Goal: Task Accomplishment & Management: Manage account settings

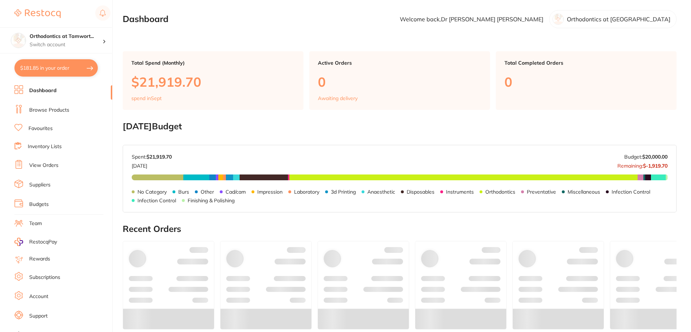
click at [62, 167] on li "View Orders" at bounding box center [63, 165] width 98 height 11
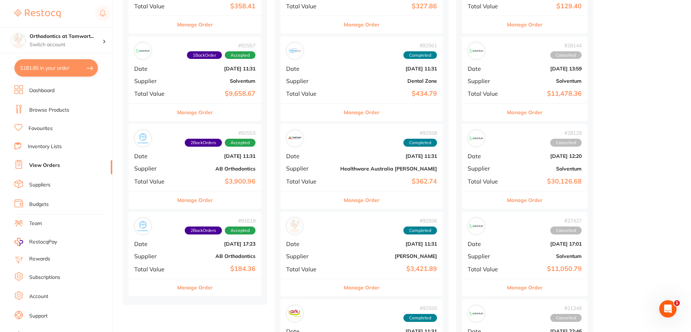
scroll to position [325, 0]
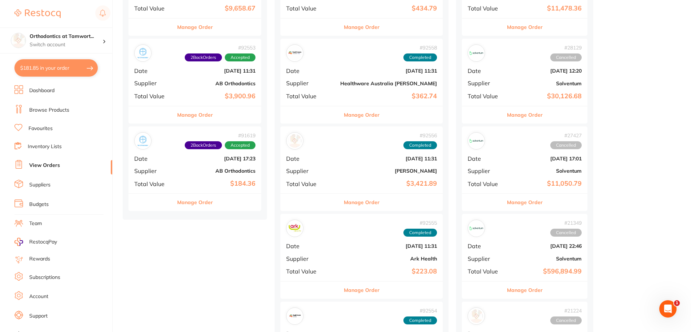
click at [202, 203] on button "Manage Order" at bounding box center [195, 201] width 36 height 17
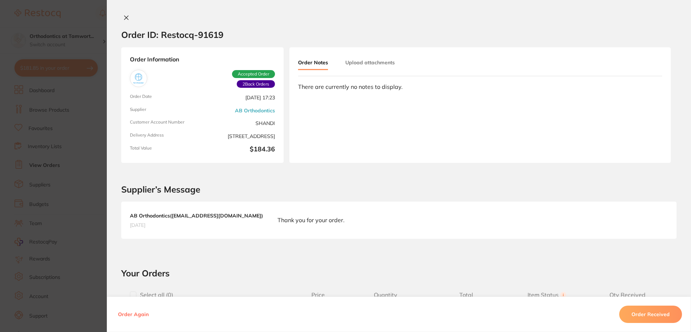
click at [58, 158] on section "Order ID: Restocq- 91619 Order Information 2 Back Orders Accepted Order Order D…" at bounding box center [345, 166] width 691 height 332
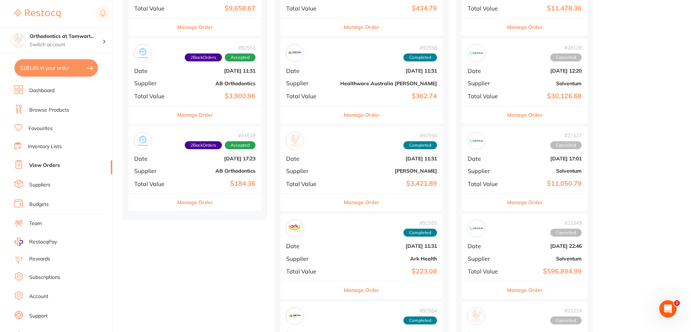
click at [214, 117] on div "Manage Order" at bounding box center [194, 115] width 133 height 18
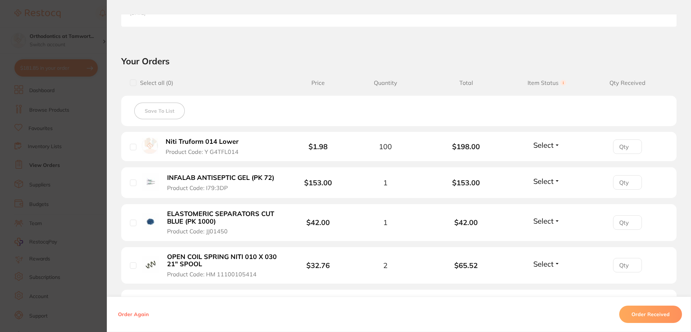
scroll to position [253, 0]
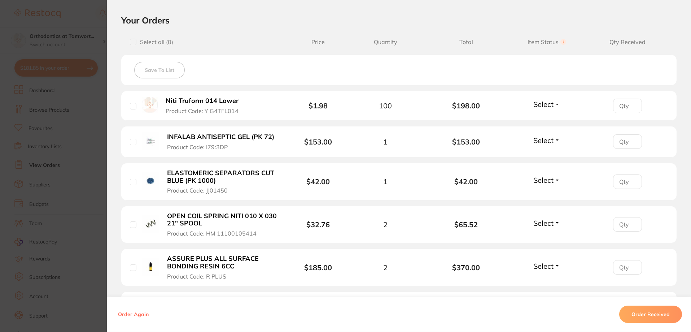
click at [536, 139] on span "Select" at bounding box center [543, 140] width 20 height 9
click at [540, 155] on span "Received" at bounding box center [547, 155] width 18 height 5
click at [541, 180] on span "Select" at bounding box center [543, 179] width 20 height 9
click at [543, 193] on span "Received" at bounding box center [547, 195] width 18 height 5
click at [536, 225] on span "Select" at bounding box center [543, 222] width 20 height 9
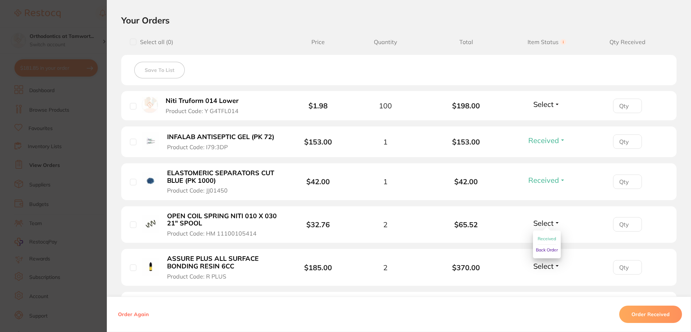
click at [538, 236] on span "Received" at bounding box center [547, 238] width 18 height 5
click at [544, 265] on span "Select" at bounding box center [543, 265] width 20 height 9
click at [542, 277] on button "Received" at bounding box center [547, 281] width 18 height 11
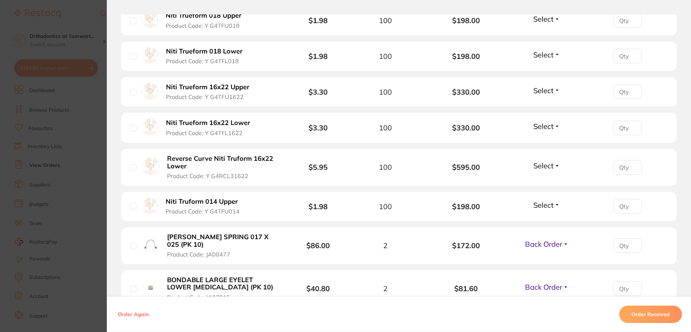
scroll to position [722, 0]
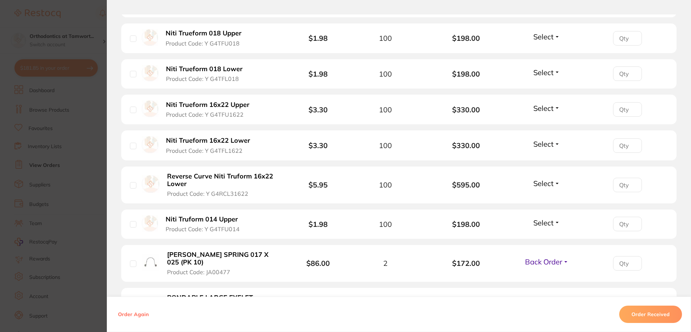
click at [633, 188] on input "number" at bounding box center [627, 185] width 29 height 14
click at [547, 181] on span "Select" at bounding box center [543, 183] width 20 height 9
click at [547, 198] on span "Received" at bounding box center [547, 198] width 18 height 5
click at [626, 186] on input "number" at bounding box center [627, 185] width 29 height 14
type input "50"
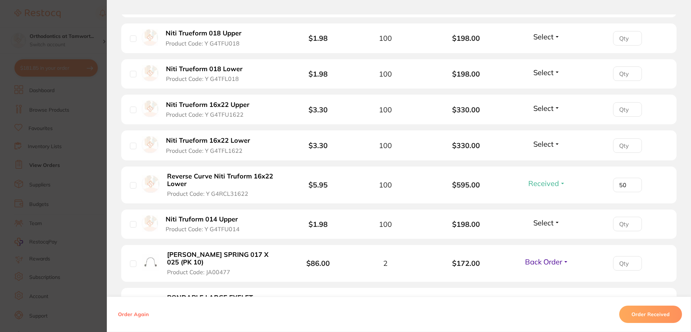
click at [600, 188] on div "50" at bounding box center [627, 185] width 81 height 14
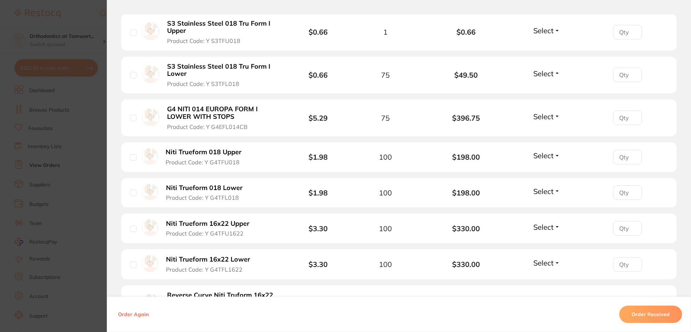
scroll to position [613, 0]
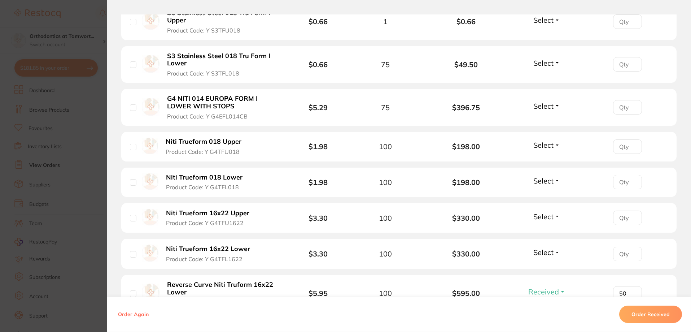
click at [545, 105] on span "Select" at bounding box center [543, 105] width 20 height 9
click at [545, 122] on span "Received" at bounding box center [547, 121] width 18 height 5
click at [627, 108] on input "number" at bounding box center [627, 107] width 29 height 14
type input "75"
click at [594, 110] on div "75" at bounding box center [627, 107] width 81 height 14
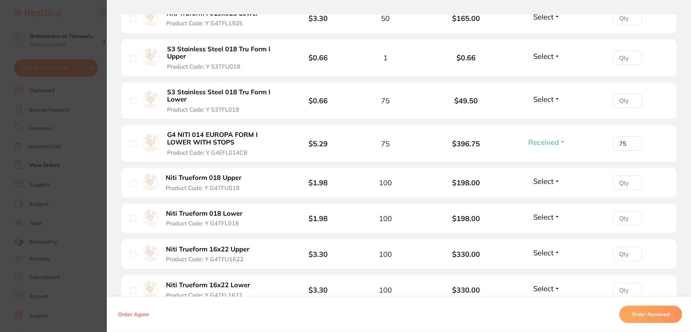
scroll to position [541, 0]
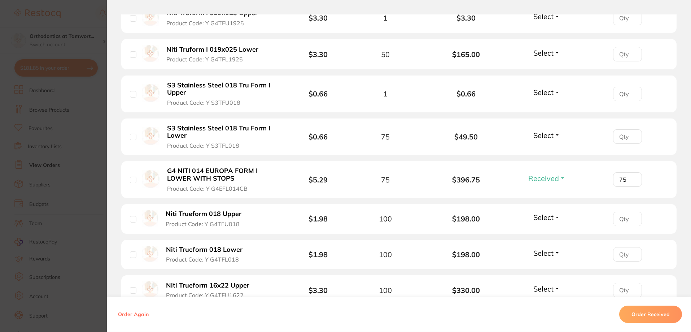
click at [541, 93] on span "Select" at bounding box center [543, 92] width 20 height 9
click at [542, 111] on li "S3 Stainless Steel 018 Tru Form I Upper Product Code: Y S3TFU018 $0.66 1 $0.66 …" at bounding box center [398, 93] width 555 height 37
click at [540, 92] on span "Select" at bounding box center [543, 92] width 20 height 9
click at [541, 107] on span "Received" at bounding box center [547, 107] width 18 height 5
click at [616, 95] on input "number" at bounding box center [627, 94] width 29 height 14
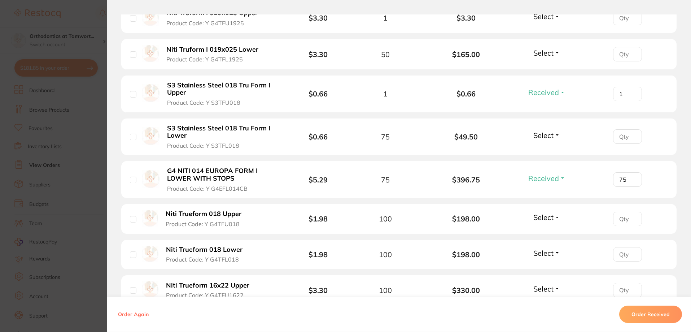
type input "1"
click at [618, 136] on input "number" at bounding box center [627, 136] width 29 height 14
type input "50"
click at [500, 130] on li "S3 Stainless Steel 018 Tru Form I Lower Product Code: Y S3TFL018 $0.66 75 $49.5…" at bounding box center [398, 136] width 555 height 37
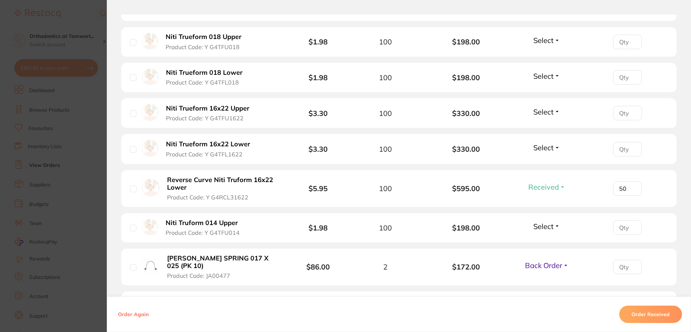
scroll to position [722, 0]
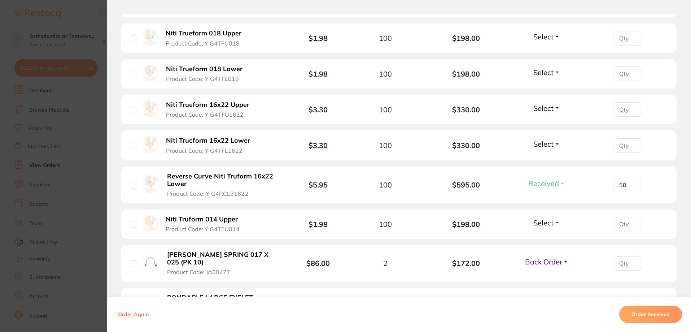
click at [545, 182] on span "Received" at bounding box center [543, 183] width 31 height 9
click at [547, 208] on span "Back Order" at bounding box center [547, 209] width 22 height 5
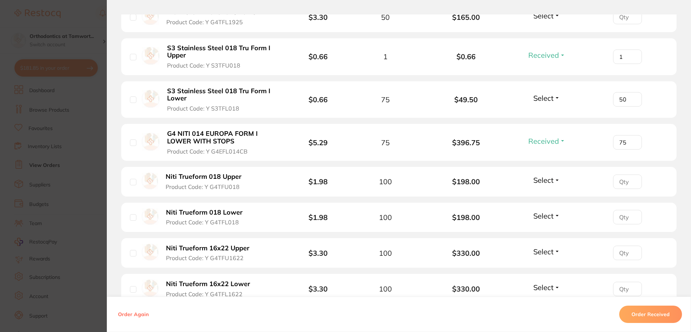
scroll to position [577, 0]
click at [545, 101] on span "Select" at bounding box center [543, 99] width 20 height 9
click at [539, 126] on span "Back Order" at bounding box center [547, 125] width 22 height 5
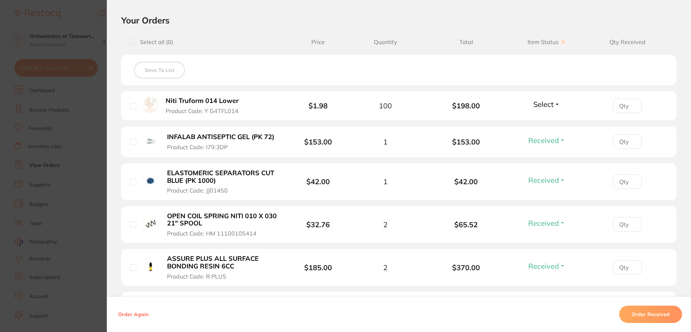
scroll to position [289, 0]
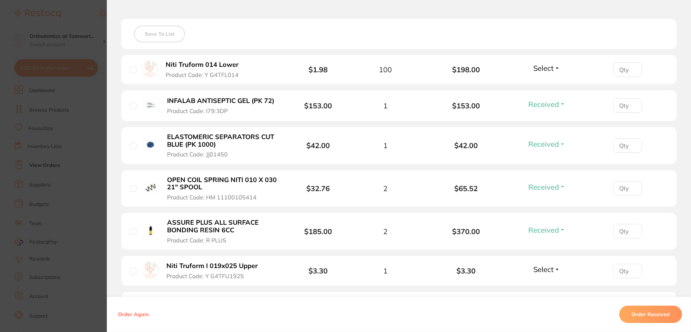
click at [627, 108] on input "number" at bounding box center [627, 105] width 29 height 14
type input "1"
click at [625, 147] on input "number" at bounding box center [627, 145] width 29 height 14
type input "1"
click at [621, 189] on input "number" at bounding box center [627, 188] width 29 height 14
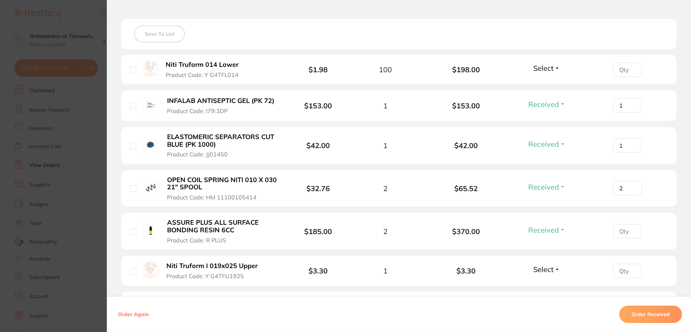
type input "2"
click at [620, 226] on input "number" at bounding box center [627, 231] width 29 height 14
type input "2"
click at [621, 274] on input "number" at bounding box center [627, 270] width 29 height 14
type input "1"
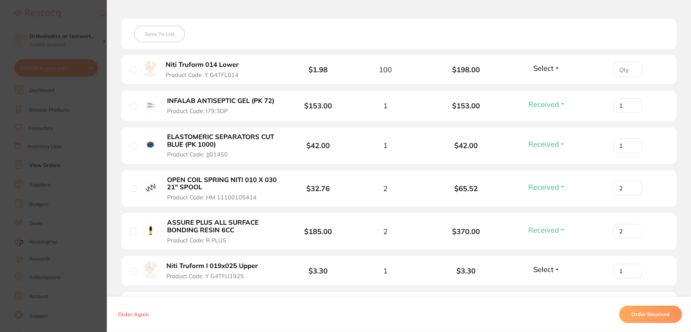
click at [589, 224] on div "2" at bounding box center [627, 231] width 81 height 14
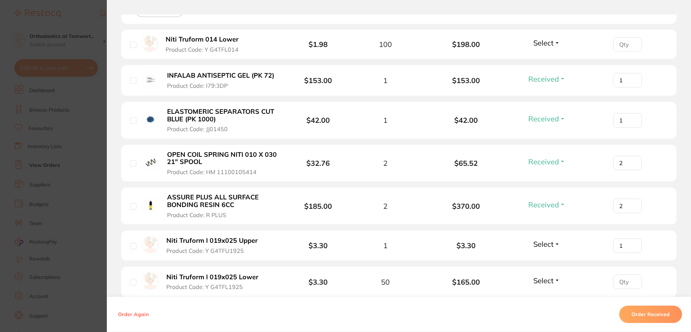
scroll to position [325, 0]
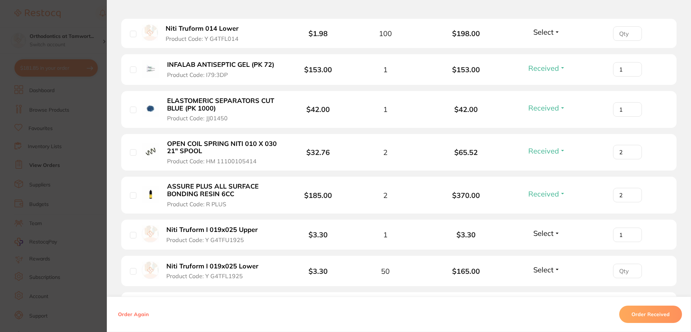
click at [624, 237] on input "1" at bounding box center [627, 234] width 29 height 14
click at [607, 206] on li "ASSURE PLUS ALL SURFACE BONDING RESIN 6CC Product Code: R PLUS $185.00 2 $370.0…" at bounding box center [398, 194] width 555 height 37
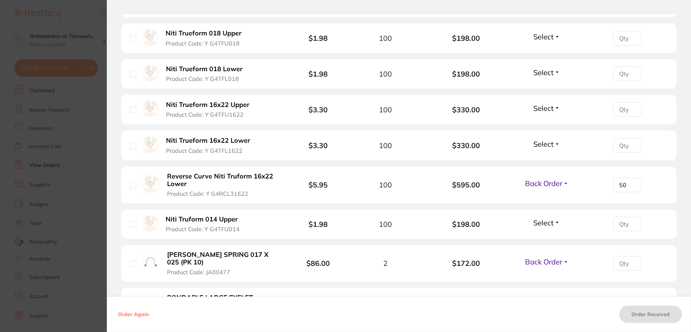
scroll to position [794, 0]
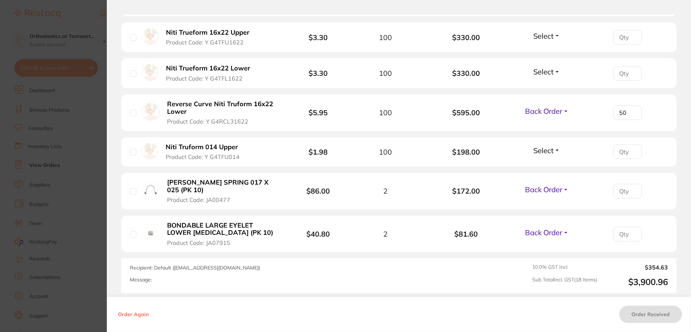
click at [624, 193] on input "number" at bounding box center [627, 191] width 29 height 14
type input "2"
click at [625, 230] on input "number" at bounding box center [627, 234] width 29 height 14
type input "2"
click at [595, 209] on li "[PERSON_NAME] SPRING 017 X 025 (PK 10) Product Code: JA00477 $86.00 2 $172.00 B…" at bounding box center [398, 190] width 555 height 37
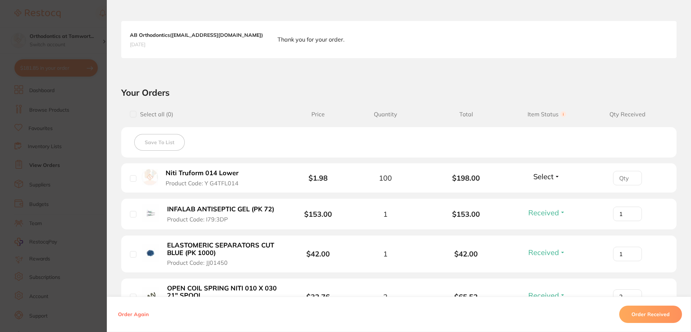
scroll to position [217, 0]
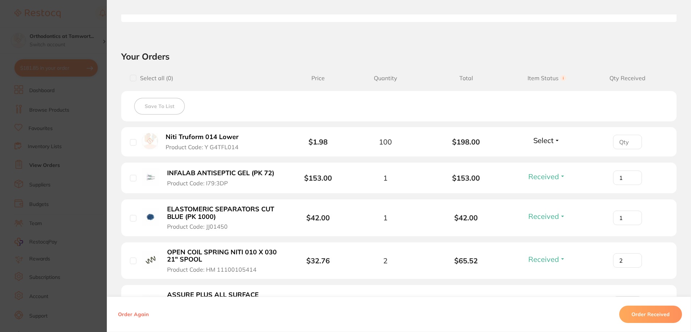
click at [542, 143] on span "Select" at bounding box center [543, 140] width 20 height 9
click at [541, 156] on span "Received" at bounding box center [547, 155] width 18 height 5
click at [621, 143] on input "number" at bounding box center [627, 142] width 29 height 14
type input "1"
type input "10"
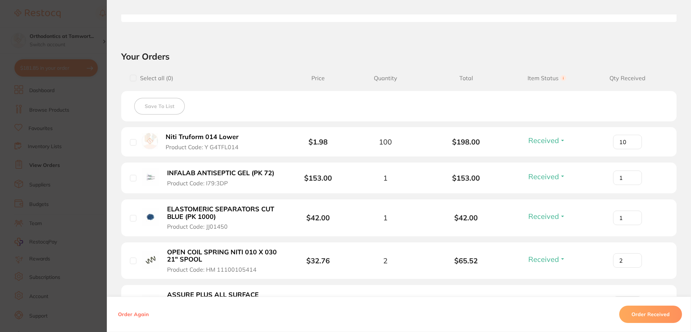
type input "100"
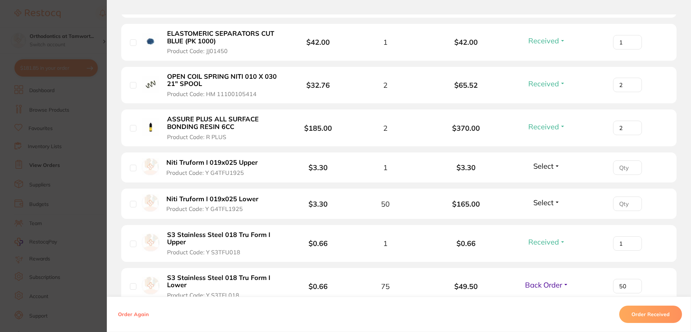
scroll to position [397, 0]
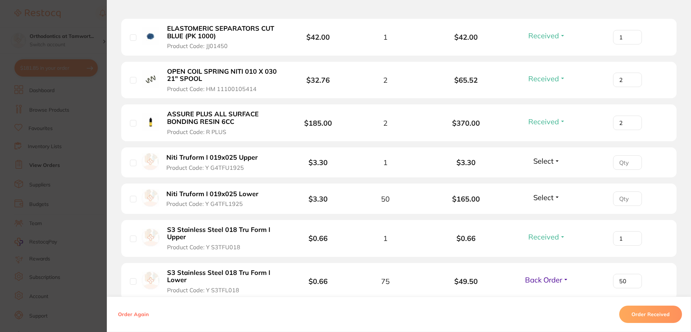
type input "100"
click at [269, 236] on b "S3 Stainless Steel 018 Tru Form I Upper" at bounding box center [222, 233] width 111 height 15
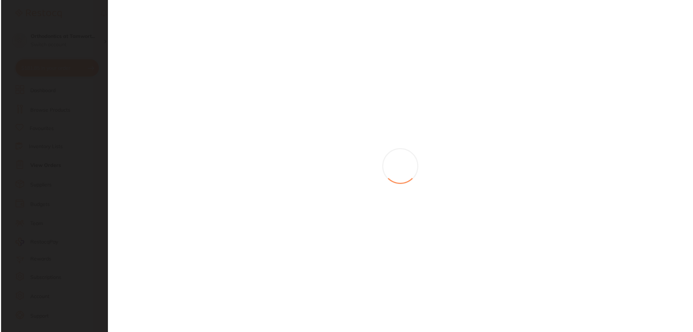
scroll to position [0, 0]
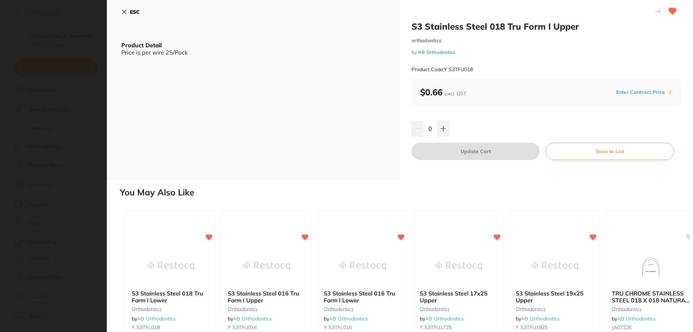
click at [123, 12] on icon at bounding box center [124, 12] width 4 height 4
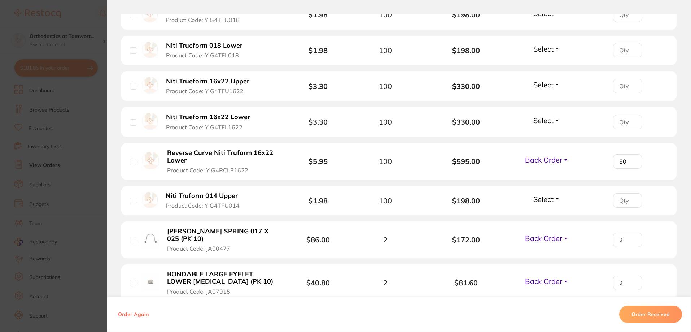
scroll to position [758, 0]
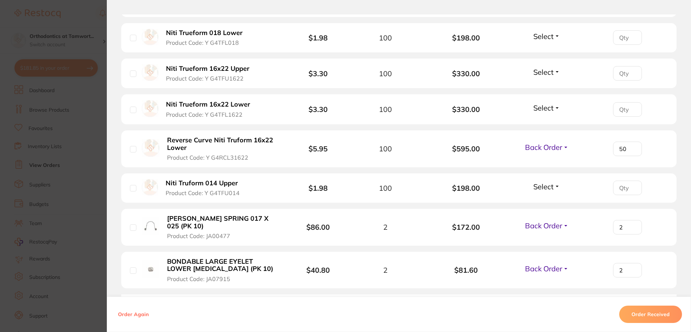
click at [547, 186] on span "Select" at bounding box center [543, 186] width 20 height 9
click at [542, 202] on span "Received" at bounding box center [547, 201] width 18 height 5
click at [627, 191] on input "number" at bounding box center [627, 187] width 29 height 14
type input "1"
type input "10"
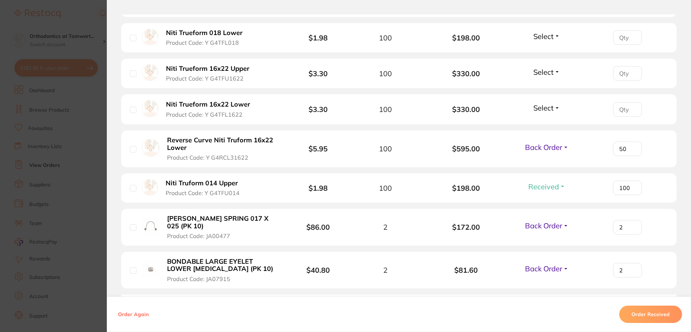
type input "100"
click at [603, 191] on div "100" at bounding box center [627, 187] width 81 height 14
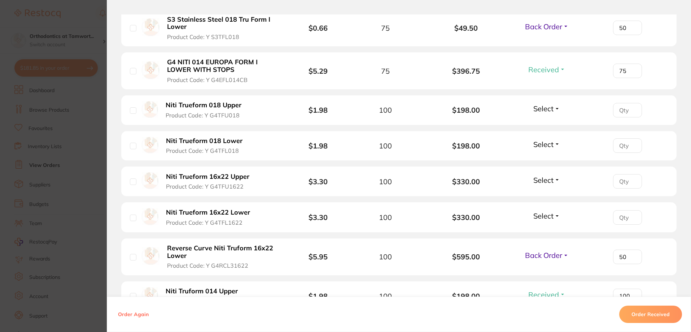
scroll to position [650, 0]
click at [548, 108] on span "Select" at bounding box center [543, 108] width 20 height 9
click at [547, 125] on span "Received" at bounding box center [547, 124] width 18 height 5
click at [621, 111] on input "number" at bounding box center [627, 110] width 29 height 14
type input "1"
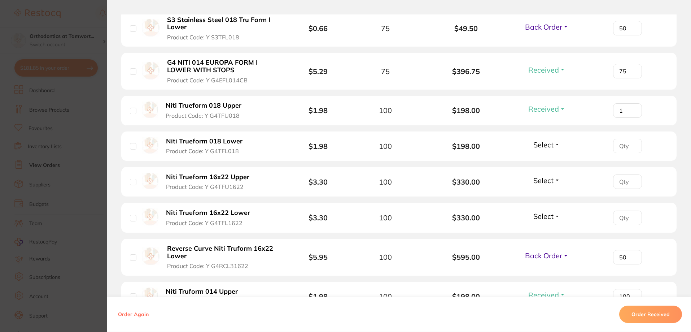
type input "10"
type input "100"
click at [537, 143] on span "Select" at bounding box center [543, 144] width 20 height 9
click at [543, 161] on span "Received" at bounding box center [547, 159] width 18 height 5
click at [623, 146] on input "number" at bounding box center [627, 146] width 29 height 14
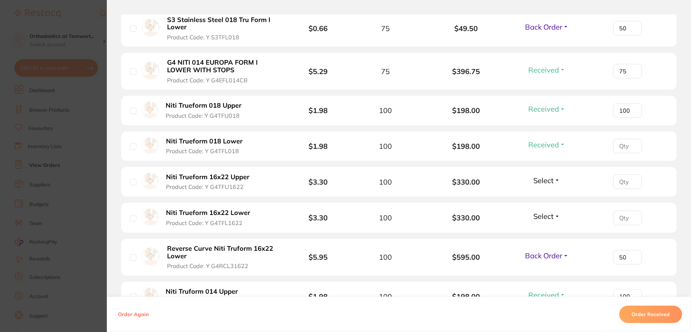
type input "1"
type input "10"
type input "100"
click at [665, 147] on div "100" at bounding box center [627, 146] width 81 height 14
click at [543, 182] on span "Select" at bounding box center [543, 180] width 20 height 9
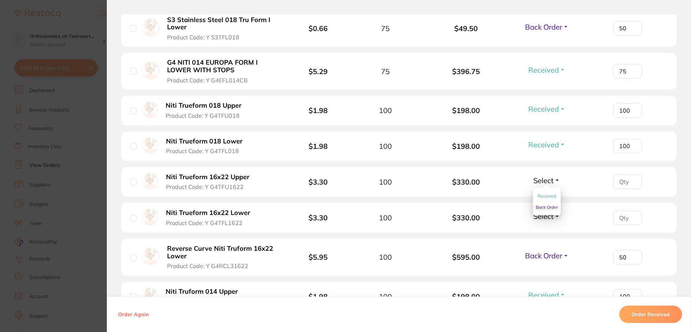
click at [546, 195] on span "Received" at bounding box center [547, 195] width 18 height 5
click at [546, 217] on span "Select" at bounding box center [543, 215] width 20 height 9
click at [547, 230] on span "Received" at bounding box center [547, 231] width 18 height 5
click at [621, 183] on input "number" at bounding box center [627, 181] width 29 height 14
type input "1"
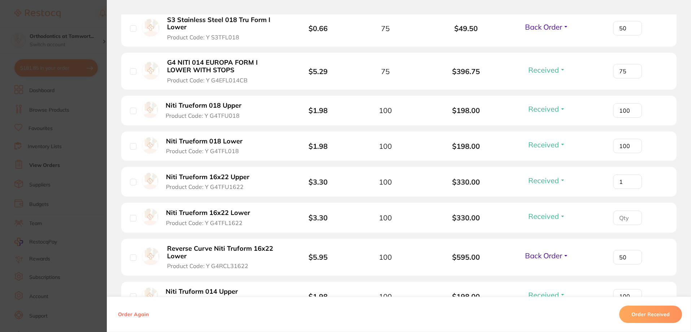
type input "10"
type input "100"
click at [621, 222] on input "number" at bounding box center [627, 217] width 29 height 14
type input "1"
type input "10"
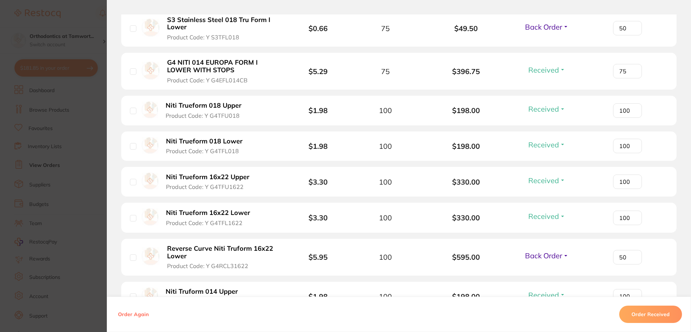
type input "100"
click at [604, 217] on div "100" at bounding box center [627, 217] width 81 height 14
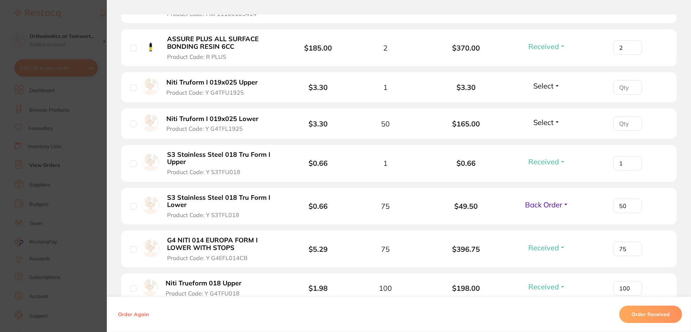
scroll to position [469, 0]
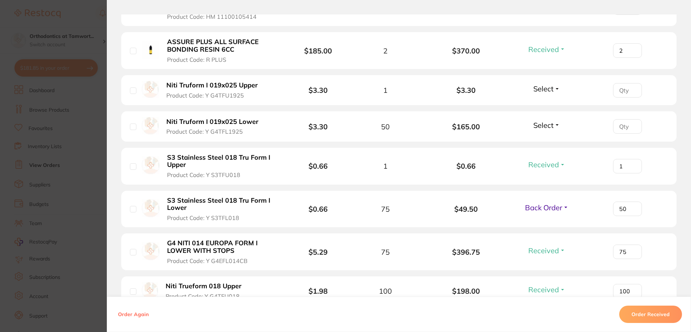
click at [541, 88] on span "Select" at bounding box center [543, 88] width 20 height 9
click at [542, 104] on span "Received" at bounding box center [547, 103] width 18 height 5
click at [625, 91] on input "number" at bounding box center [627, 90] width 29 height 14
type input "1"
click at [542, 125] on span "Select" at bounding box center [543, 125] width 20 height 9
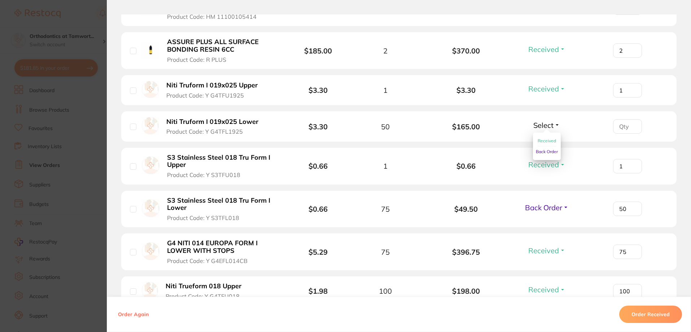
click at [540, 142] on span "Received" at bounding box center [547, 140] width 18 height 5
click at [624, 127] on input "number" at bounding box center [627, 126] width 29 height 14
type input "50"
click at [559, 117] on li "Niti Truform I 019x025 Lower Product Code: Y G4TFL1925 $3.30 50 $165.00 Receive…" at bounding box center [398, 126] width 555 height 30
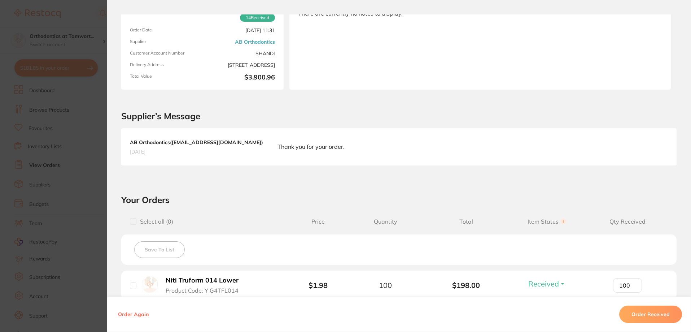
scroll to position [0, 0]
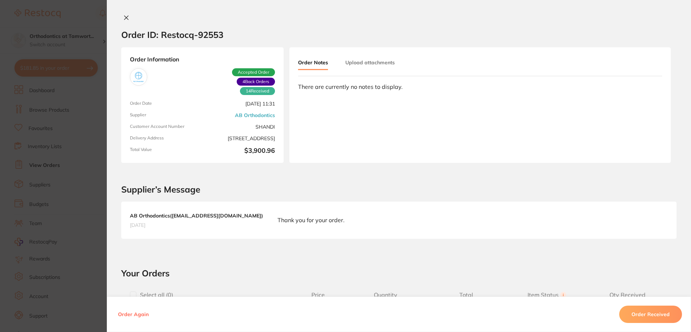
click at [61, 145] on section "Order ID: Restocq- 92553 Order Information 14 Received 4 Back Orders Accepted O…" at bounding box center [345, 166] width 691 height 332
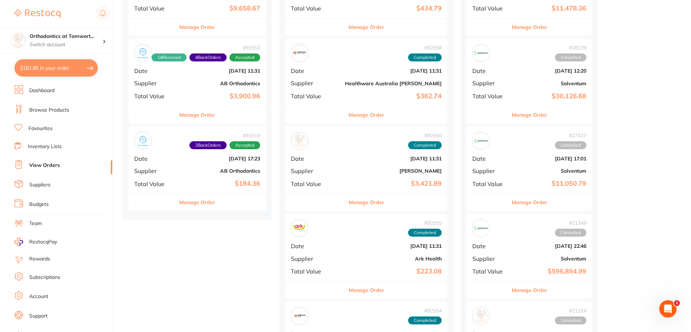
click at [206, 117] on button "Manage Order" at bounding box center [197, 114] width 36 height 17
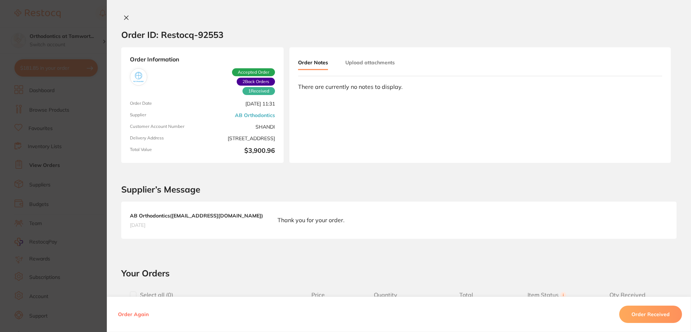
type input "100"
type input "2"
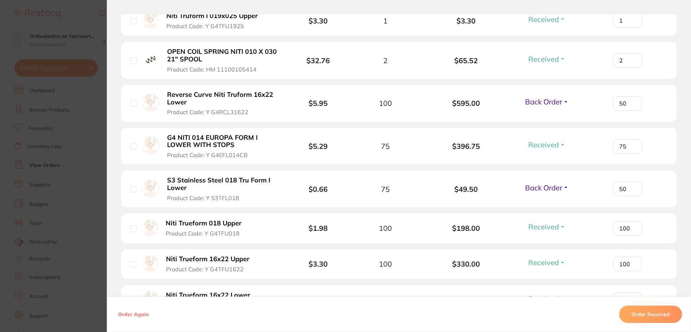
scroll to position [357, 0]
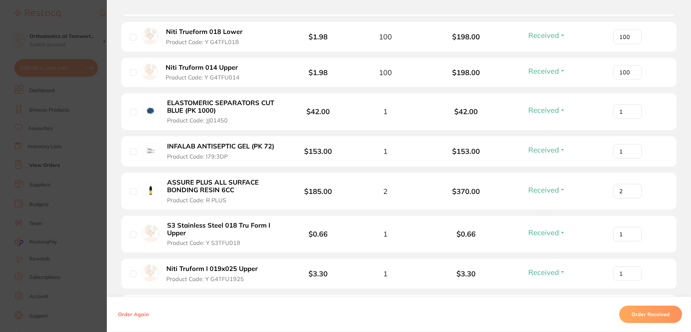
click at [54, 20] on section "Order ID: Restocq- 92553 Order Information 14 Received 4 Back Orders Accepted O…" at bounding box center [345, 166] width 691 height 332
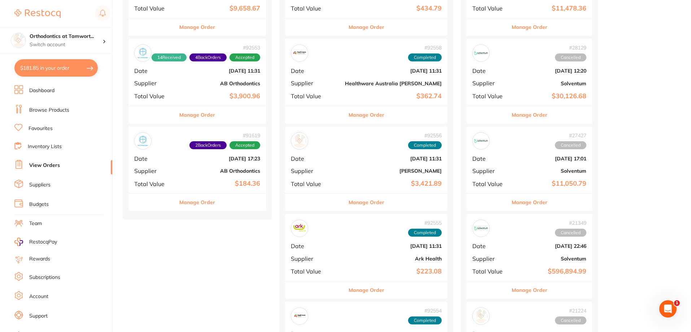
scroll to position [289, 0]
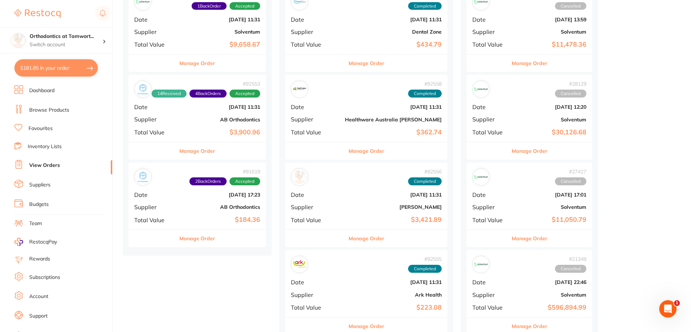
click at [203, 149] on button "Manage Order" at bounding box center [197, 150] width 36 height 17
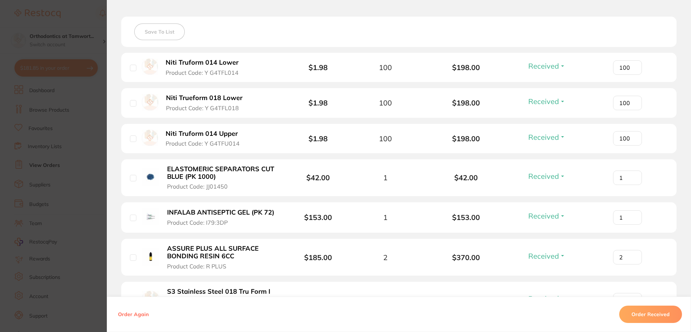
scroll to position [285, 0]
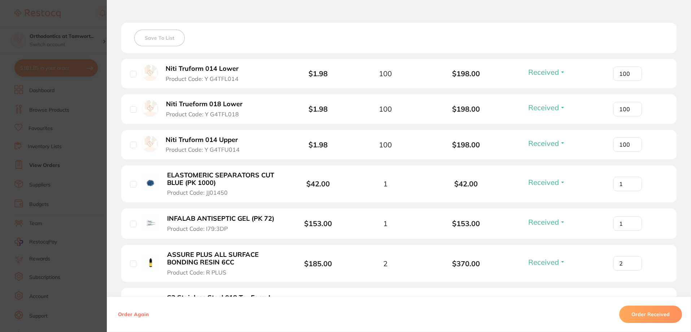
click at [57, 88] on section "Order ID: Restocq- 92553 Order Information 14 Received 4 Back Orders Accepted O…" at bounding box center [345, 166] width 691 height 332
